Goal: Information Seeking & Learning: Compare options

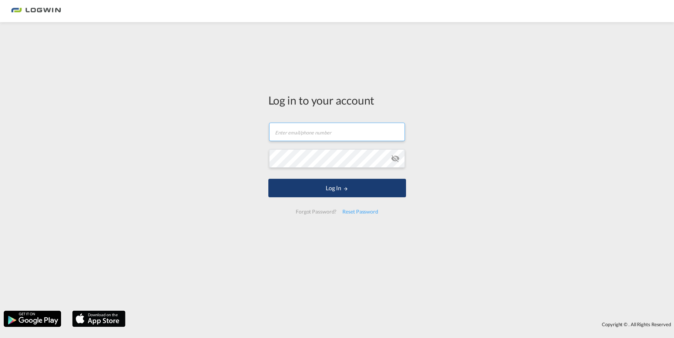
type input "anna.dahmen@logwin-logistics.com"
click at [329, 188] on button "Log In" at bounding box center [337, 188] width 138 height 18
